Goal: Transaction & Acquisition: Purchase product/service

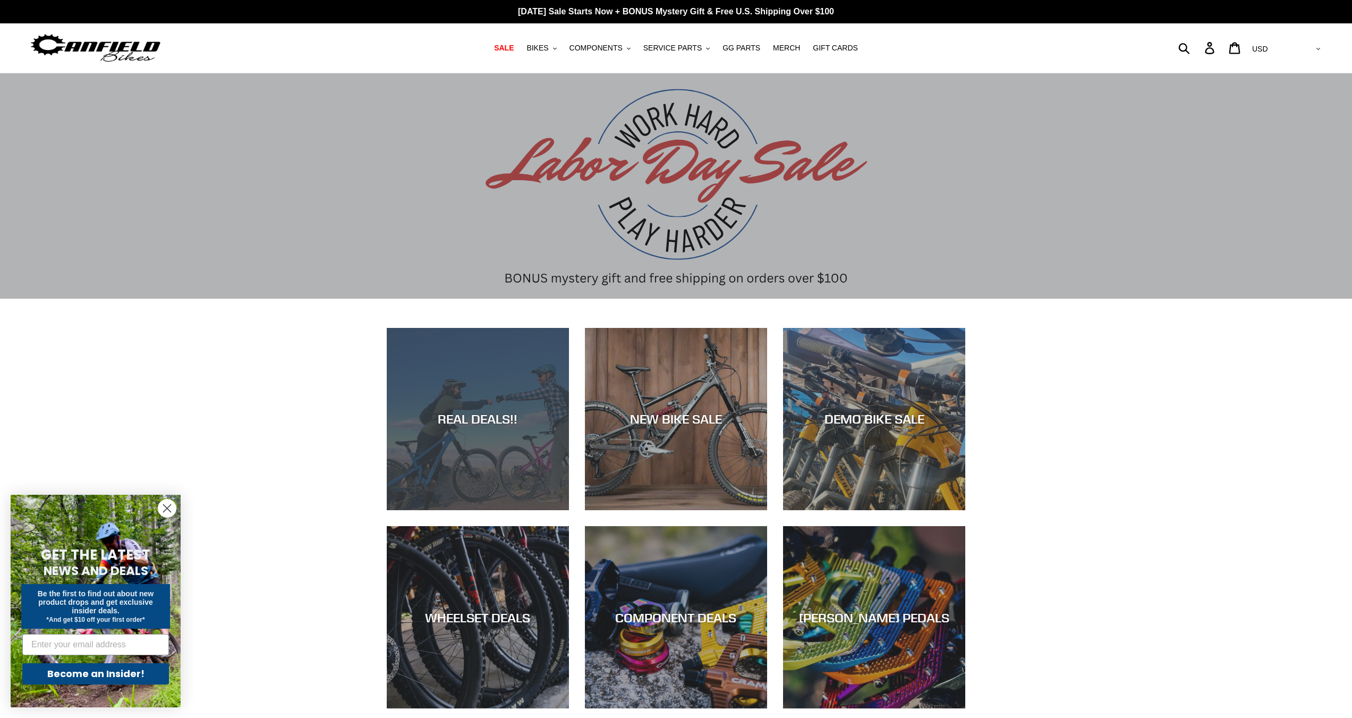
click at [490, 510] on div "REAL DEALS!!" at bounding box center [478, 510] width 182 height 0
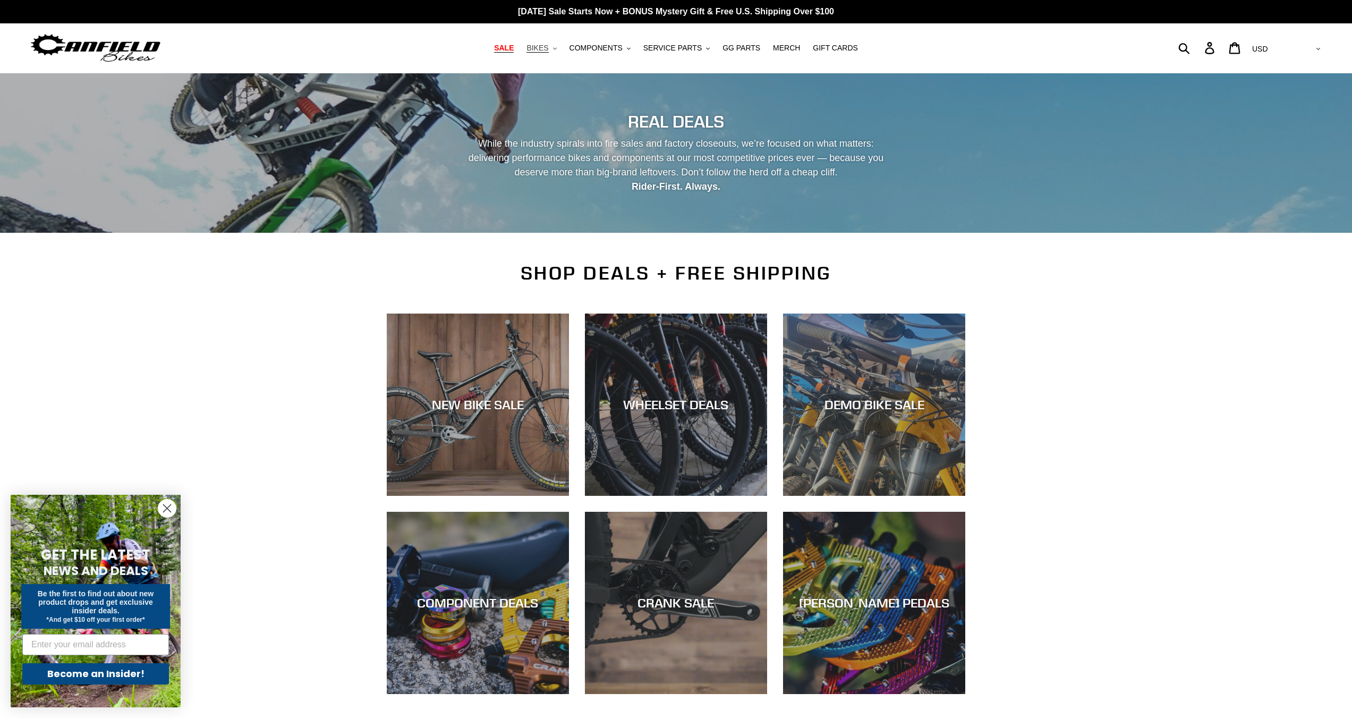
click at [548, 51] on span "BIKES" at bounding box center [537, 48] width 22 height 9
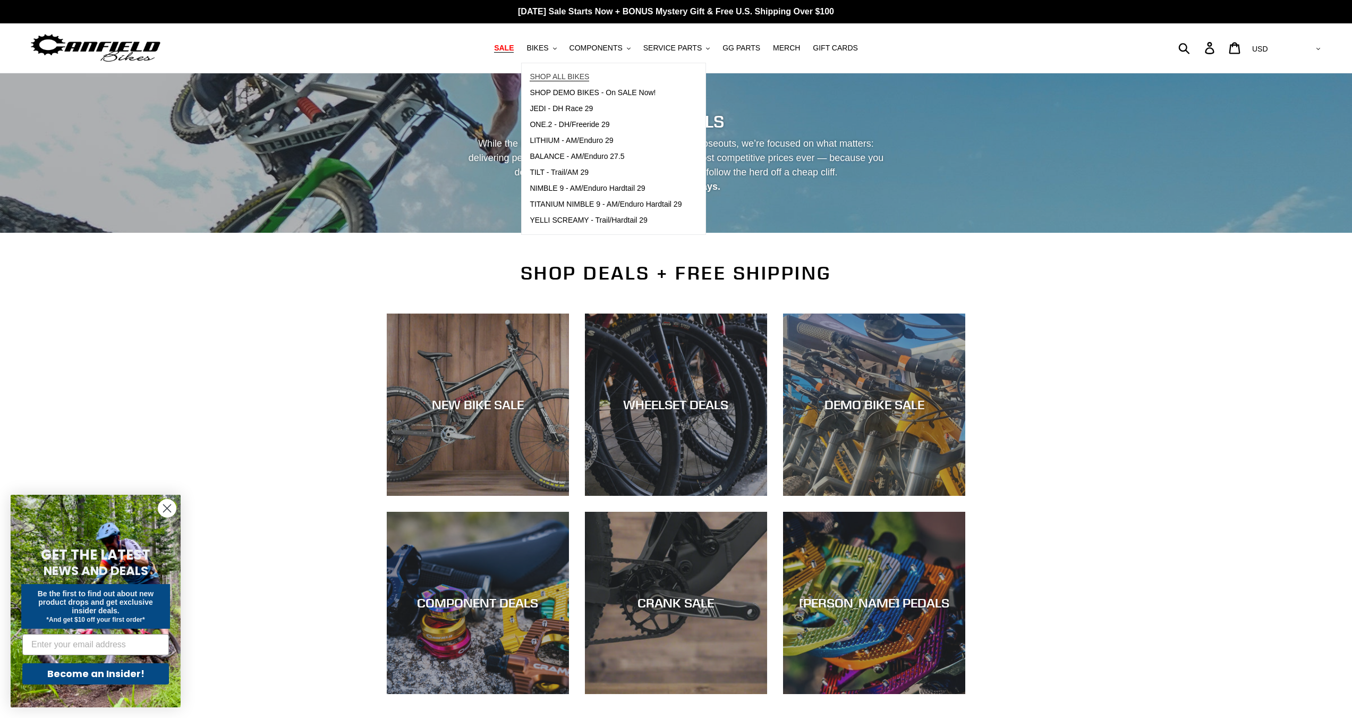
click at [571, 72] on span "SHOP ALL BIKES" at bounding box center [559, 76] width 59 height 9
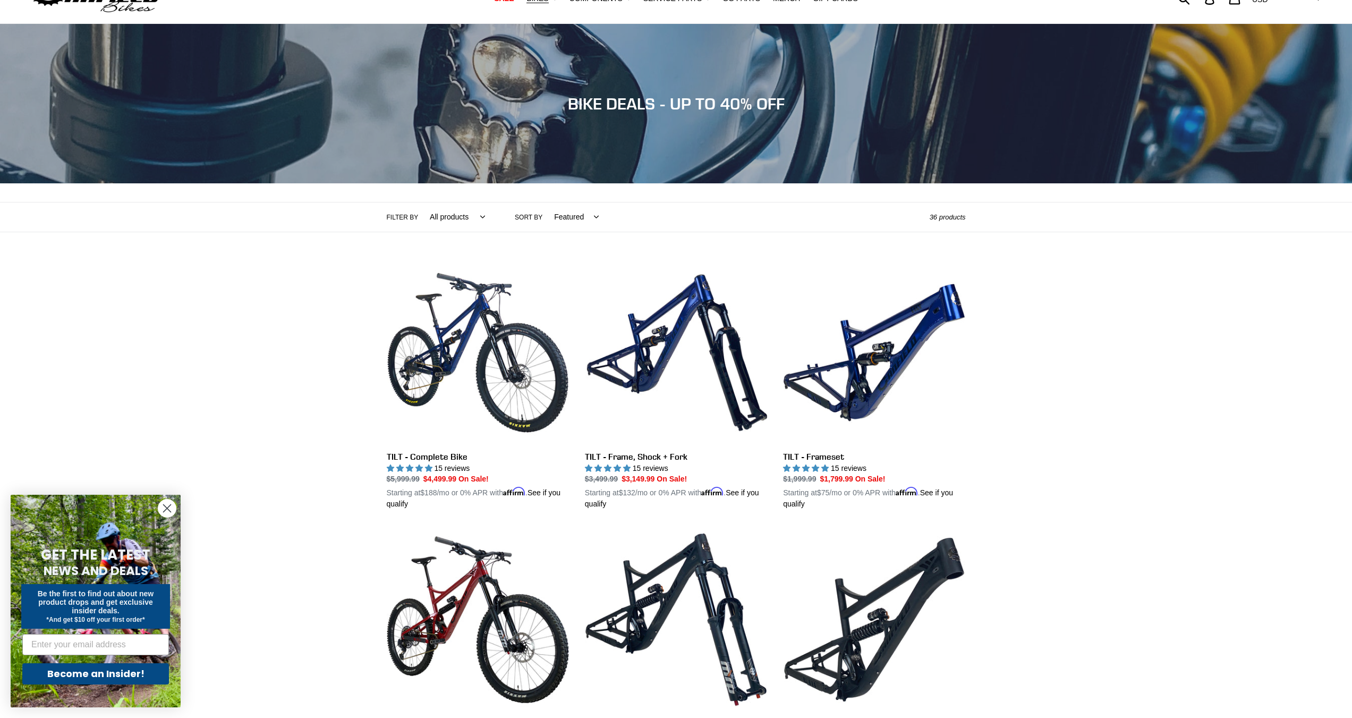
scroll to position [53, 0]
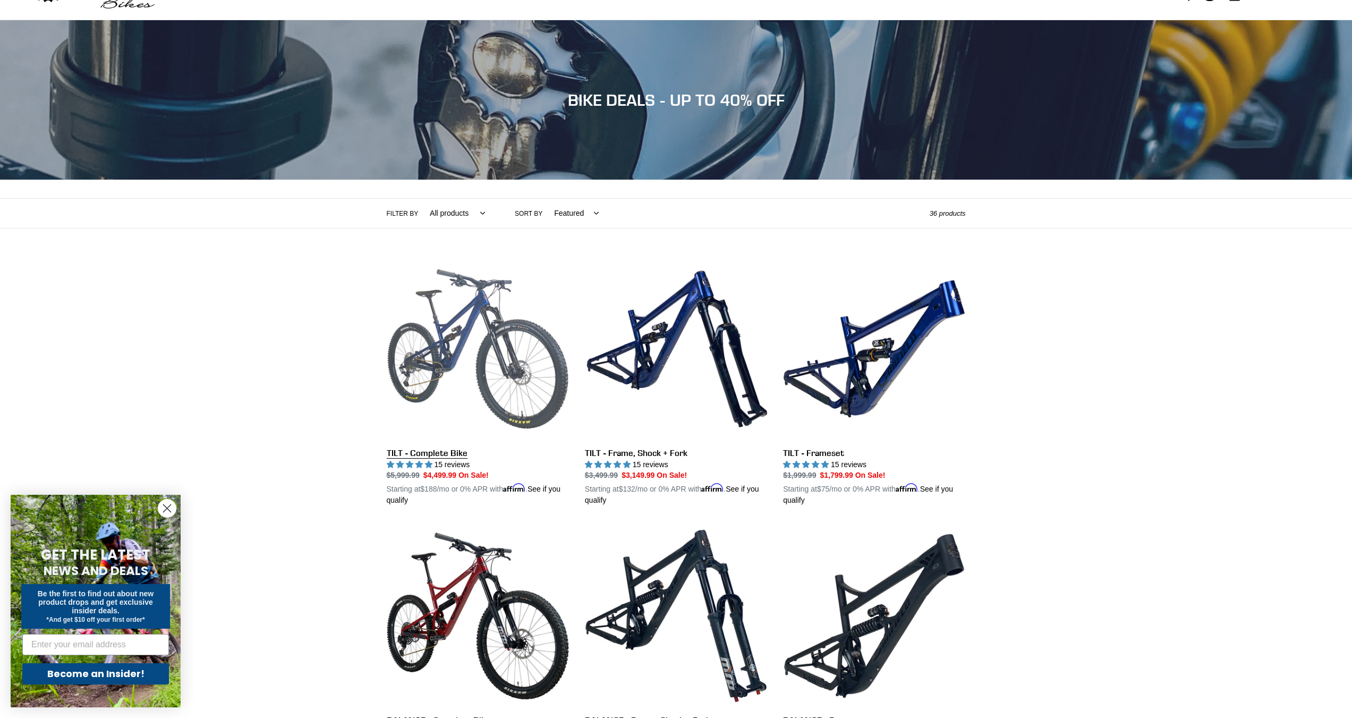
click at [526, 316] on link "TILT - Complete Bike" at bounding box center [478, 382] width 182 height 249
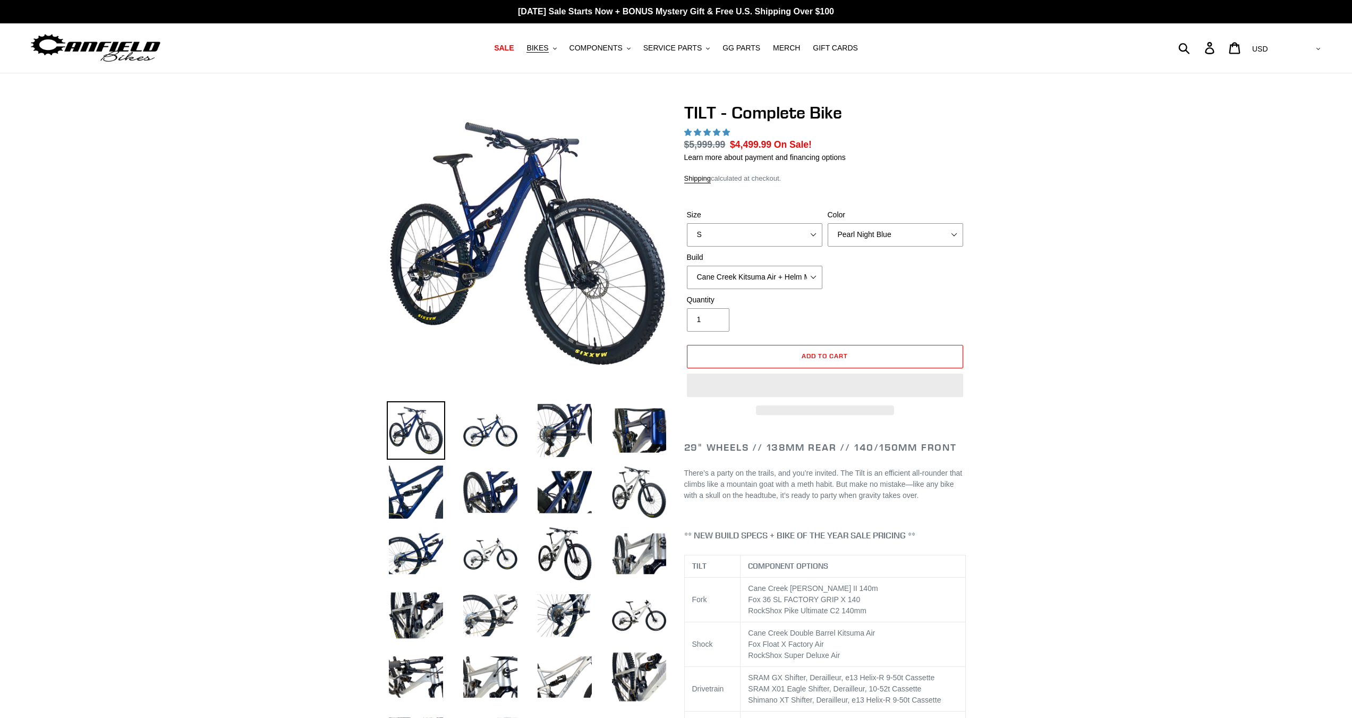
select select "highest-rating"
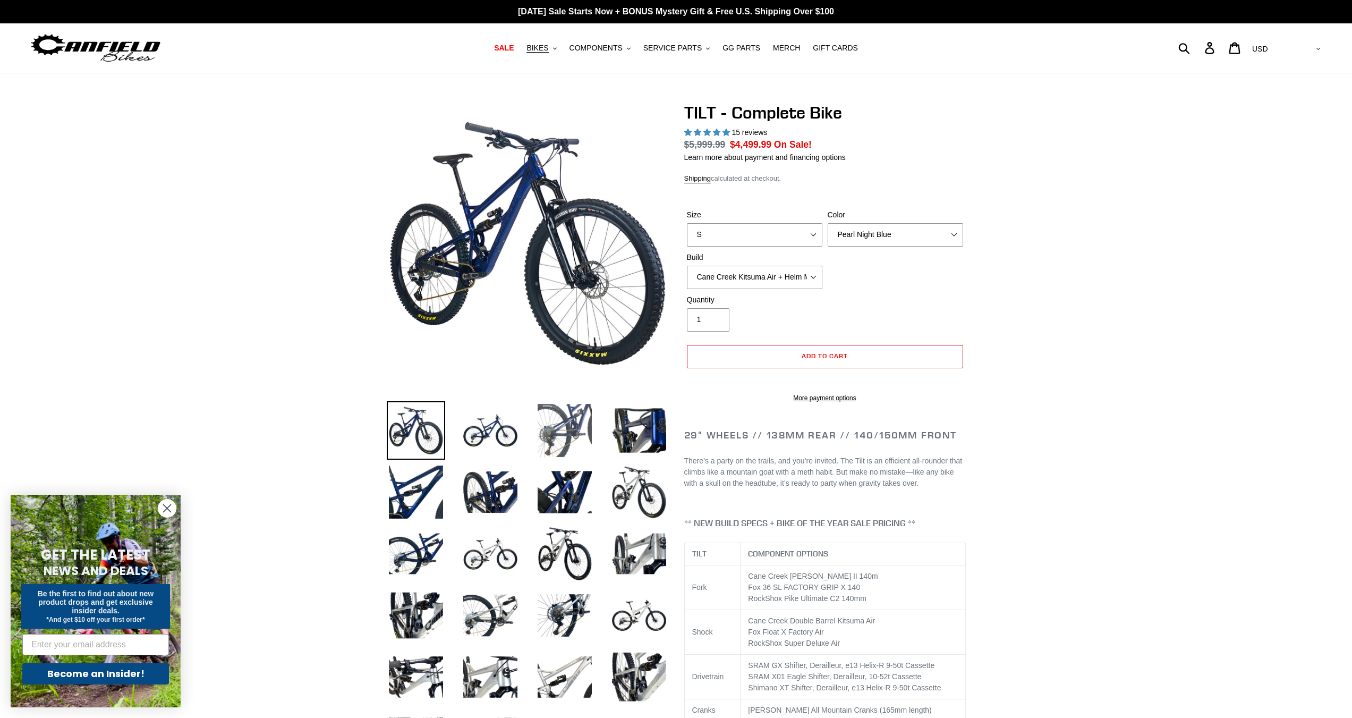
click at [556, 425] on img at bounding box center [564, 430] width 58 height 58
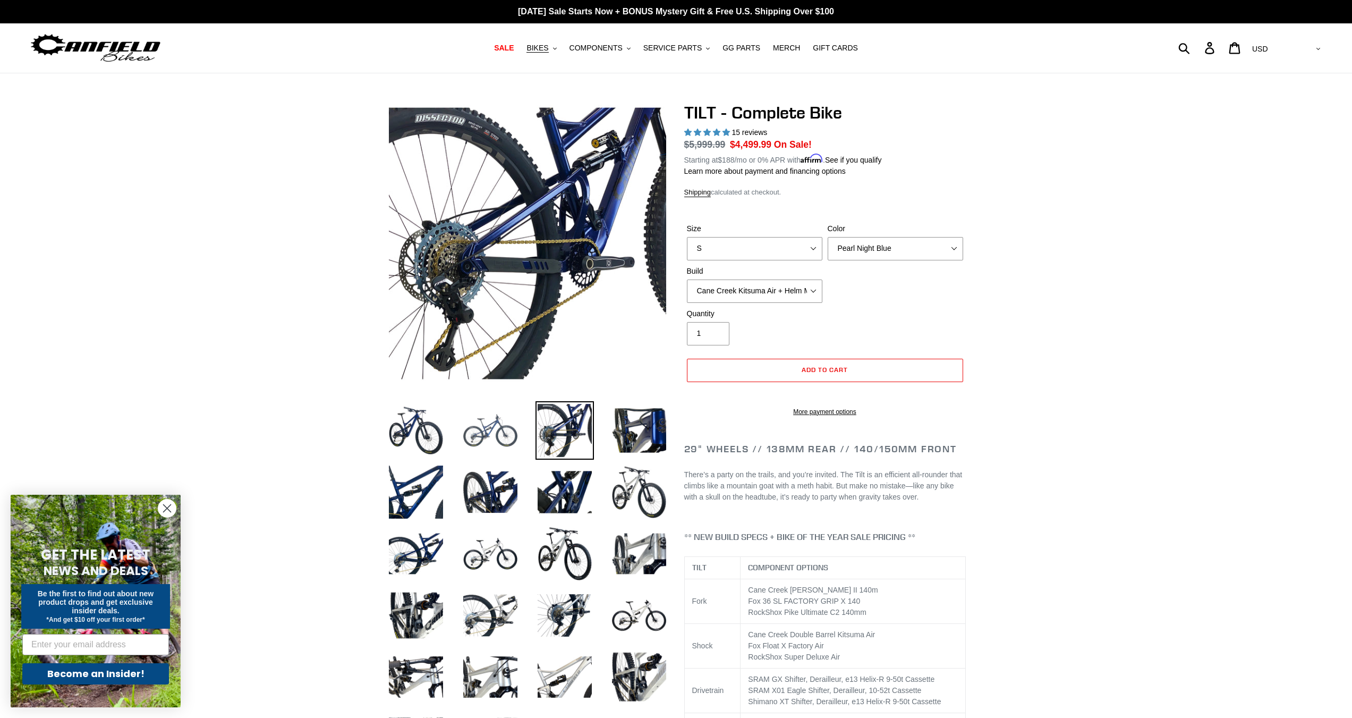
click at [472, 446] on img at bounding box center [490, 430] width 58 height 58
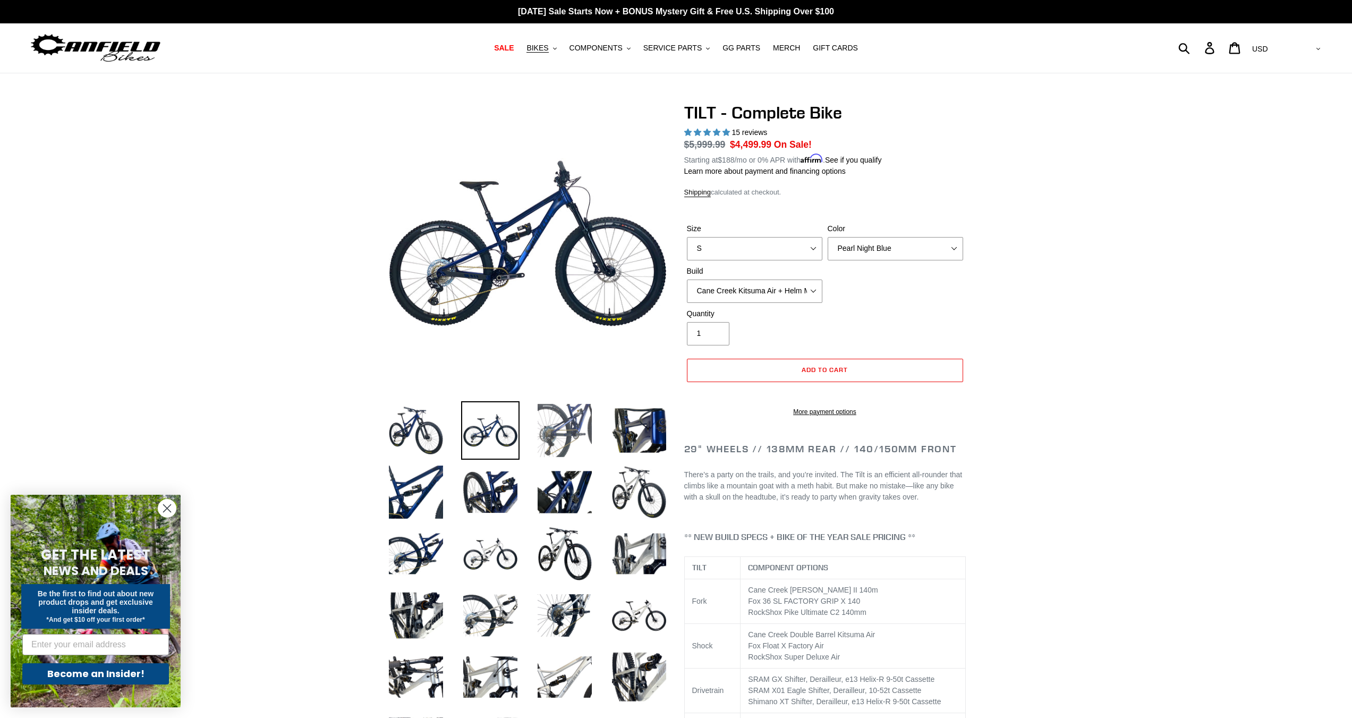
click at [543, 447] on img at bounding box center [564, 430] width 58 height 58
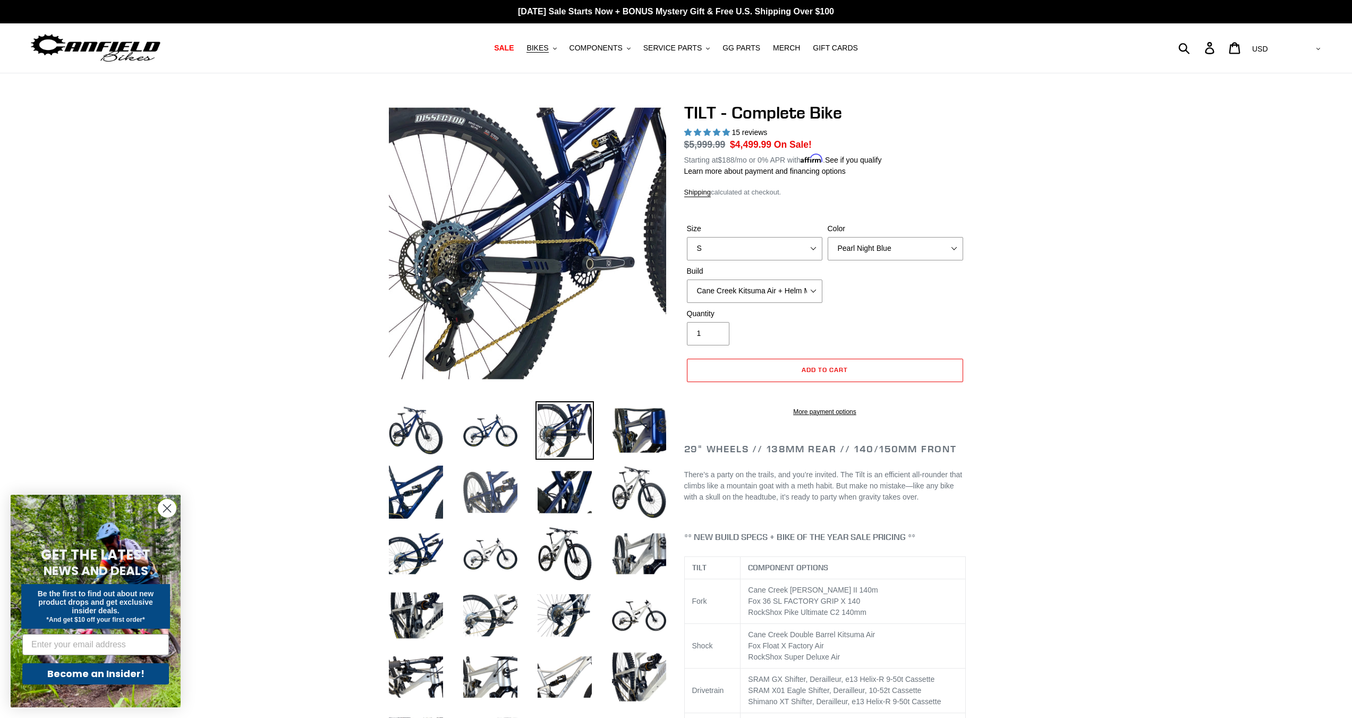
click at [488, 515] on img at bounding box center [490, 492] width 58 height 58
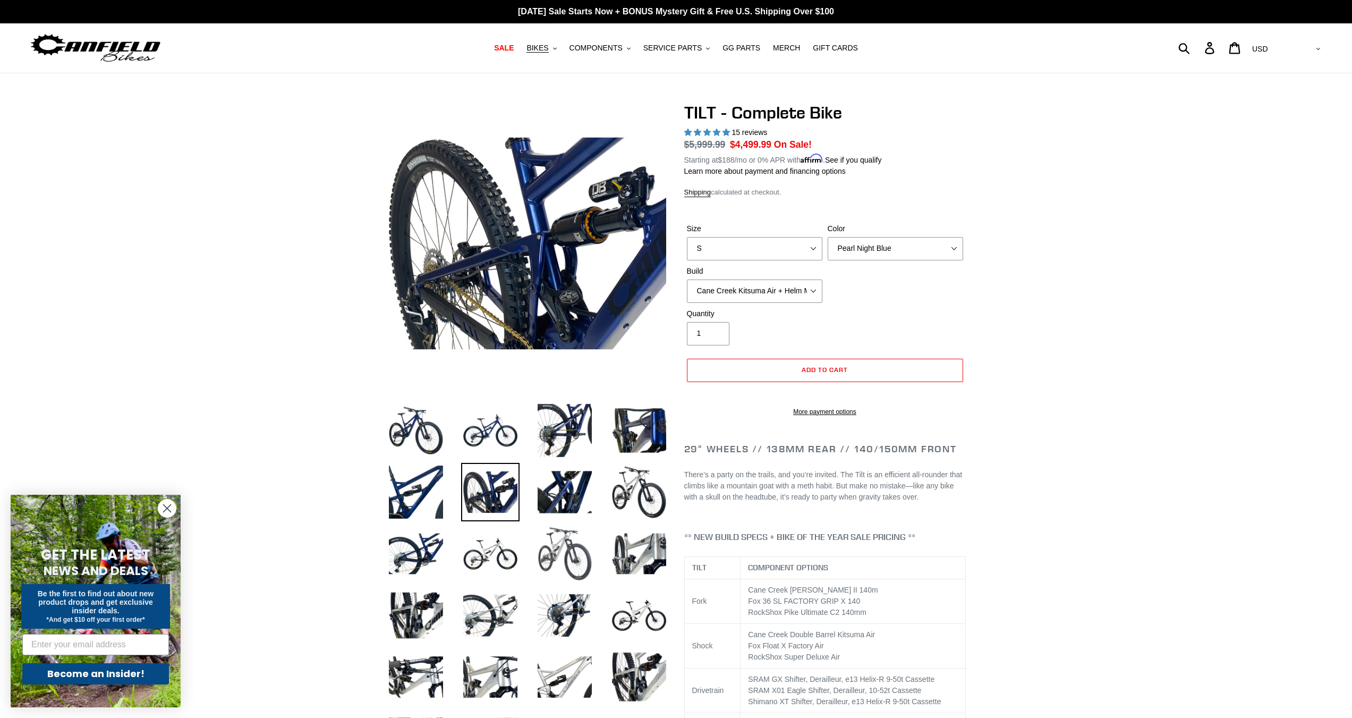
click at [556, 546] on img at bounding box center [564, 553] width 58 height 58
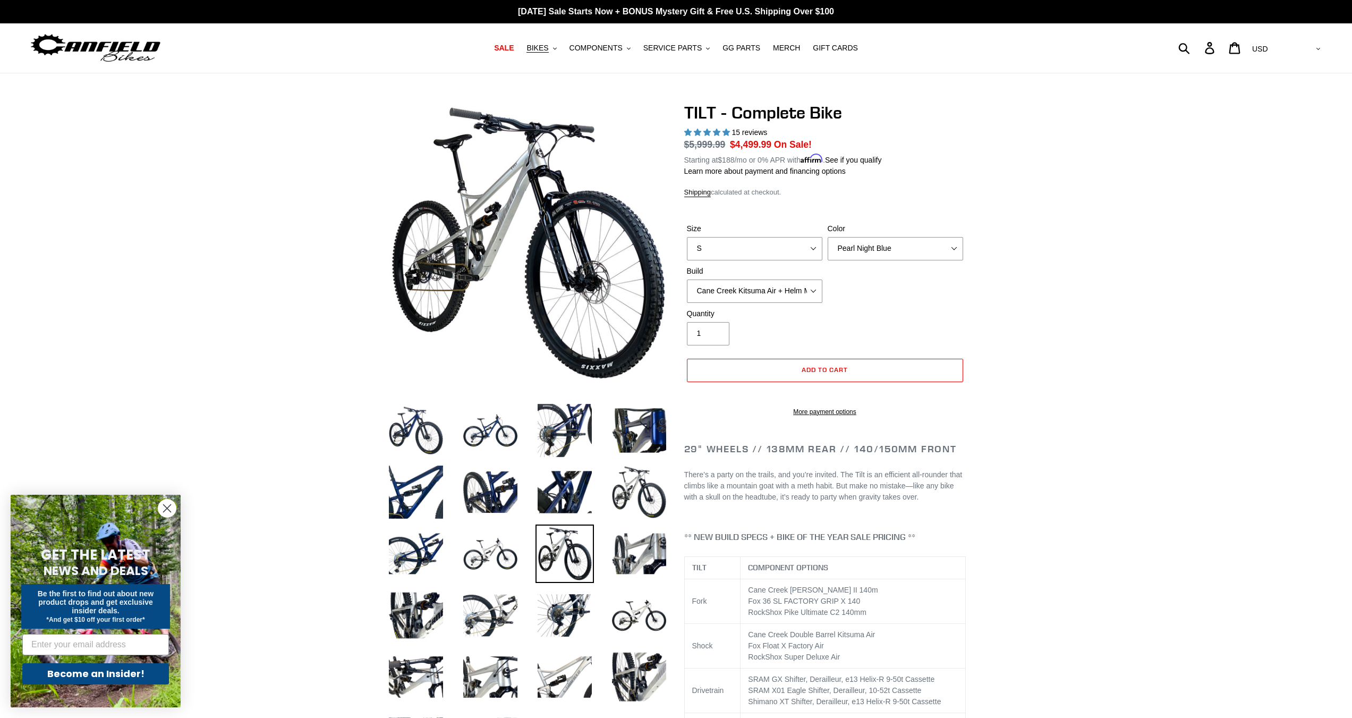
click at [548, 579] on img at bounding box center [564, 553] width 58 height 58
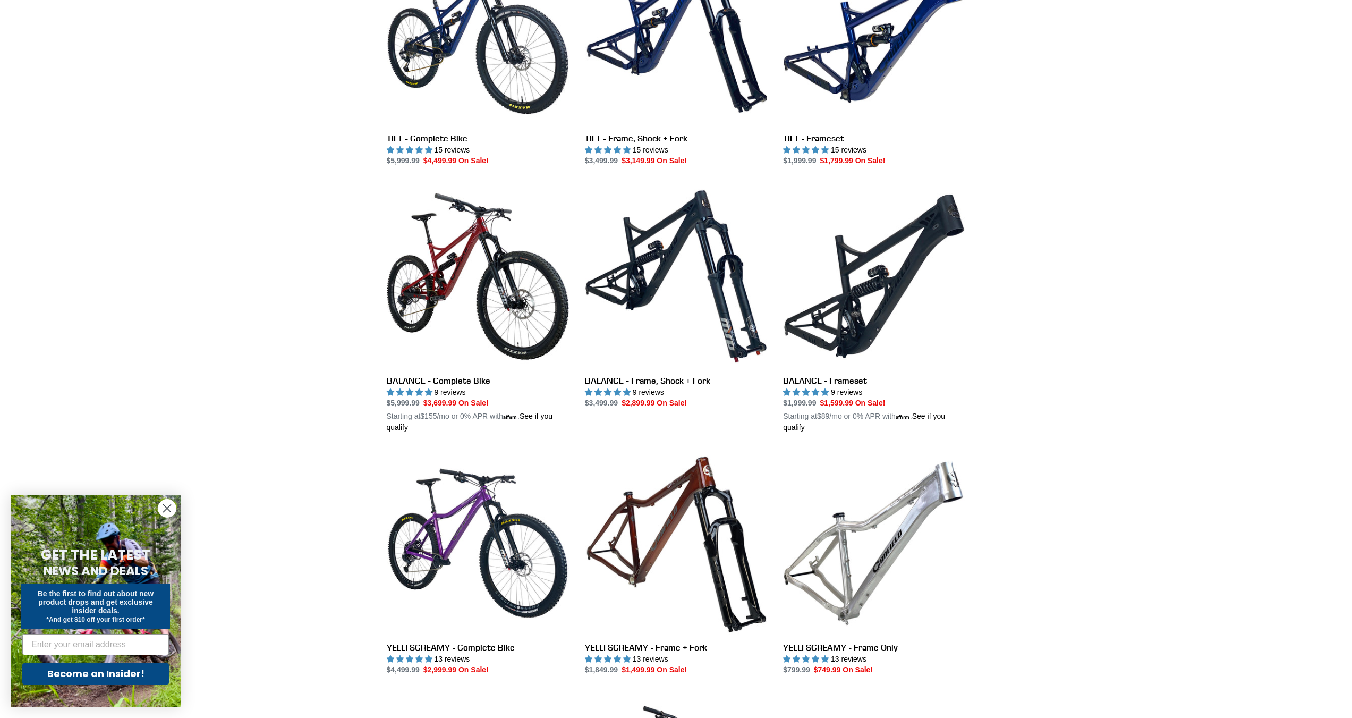
scroll to position [425, 0]
